Goal: Transaction & Acquisition: Purchase product/service

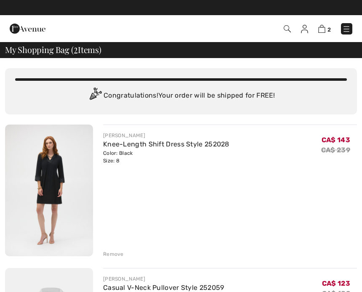
click at [106, 250] on div "Remove" at bounding box center [113, 254] width 21 height 8
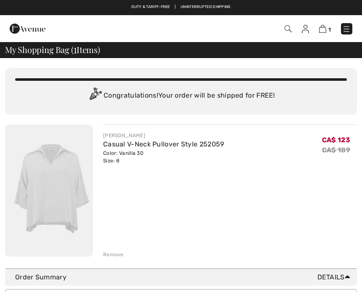
click at [111, 251] on div "Remove" at bounding box center [113, 255] width 21 height 8
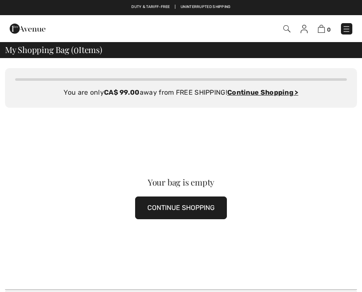
click at [174, 209] on button "CONTINUE SHOPPING" at bounding box center [181, 207] width 92 height 23
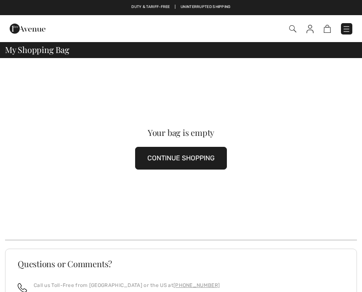
click at [171, 159] on button "CONTINUE SHOPPING" at bounding box center [181, 158] width 92 height 23
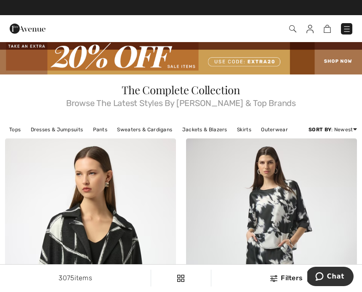
click at [182, 66] on img at bounding box center [181, 57] width 362 height 33
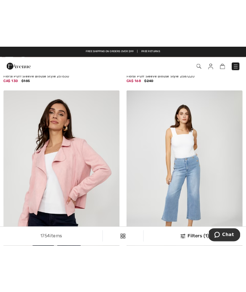
scroll to position [258, 0]
